Goal: Information Seeking & Learning: Learn about a topic

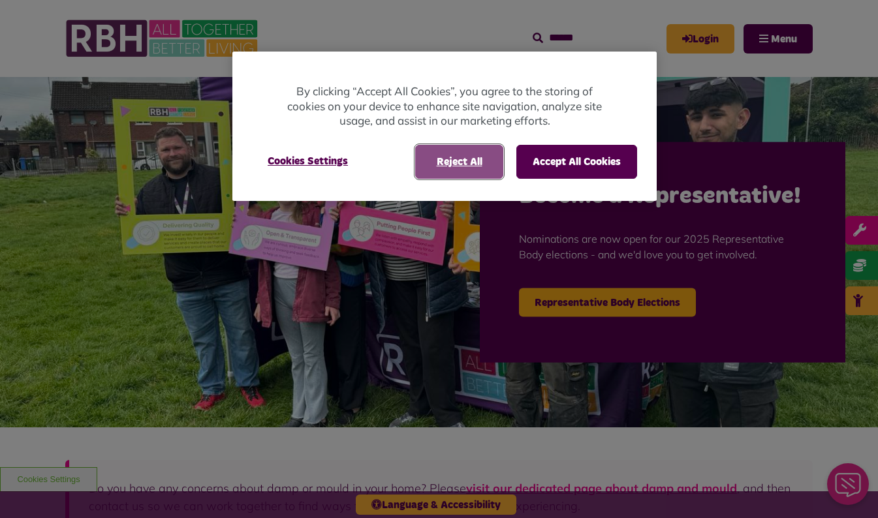
click at [469, 171] on button "Reject All" at bounding box center [459, 162] width 88 height 34
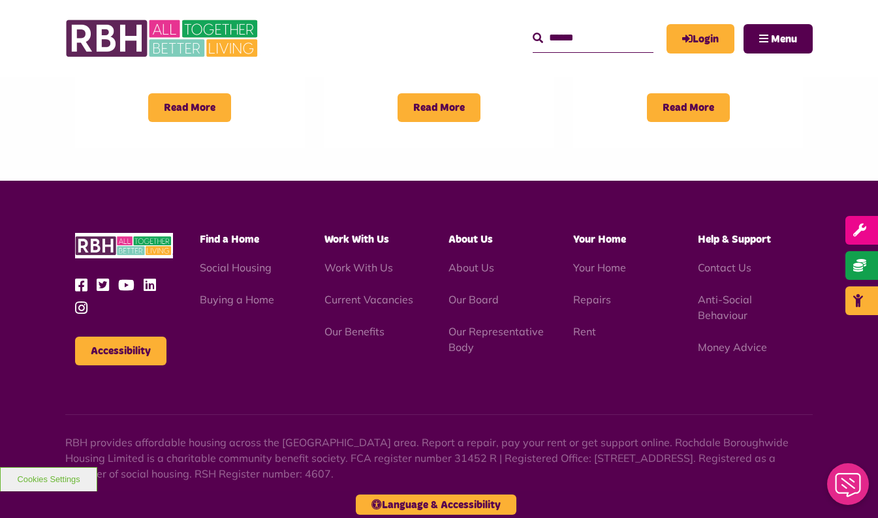
scroll to position [1219, 0]
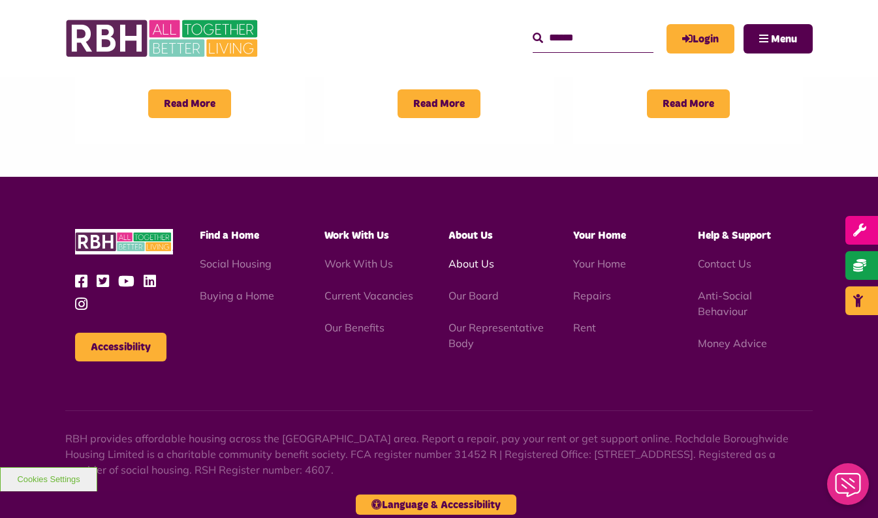
click at [473, 257] on link "About Us" at bounding box center [471, 263] width 46 height 13
